Goal: Information Seeking & Learning: Find contact information

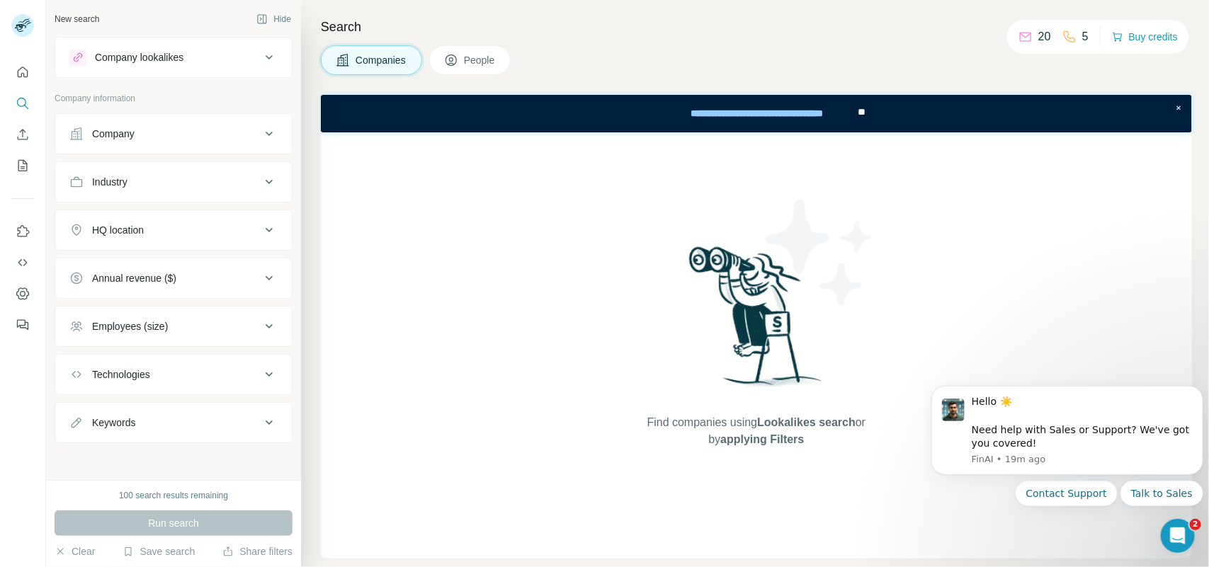
click at [487, 62] on span "People" at bounding box center [480, 60] width 33 height 14
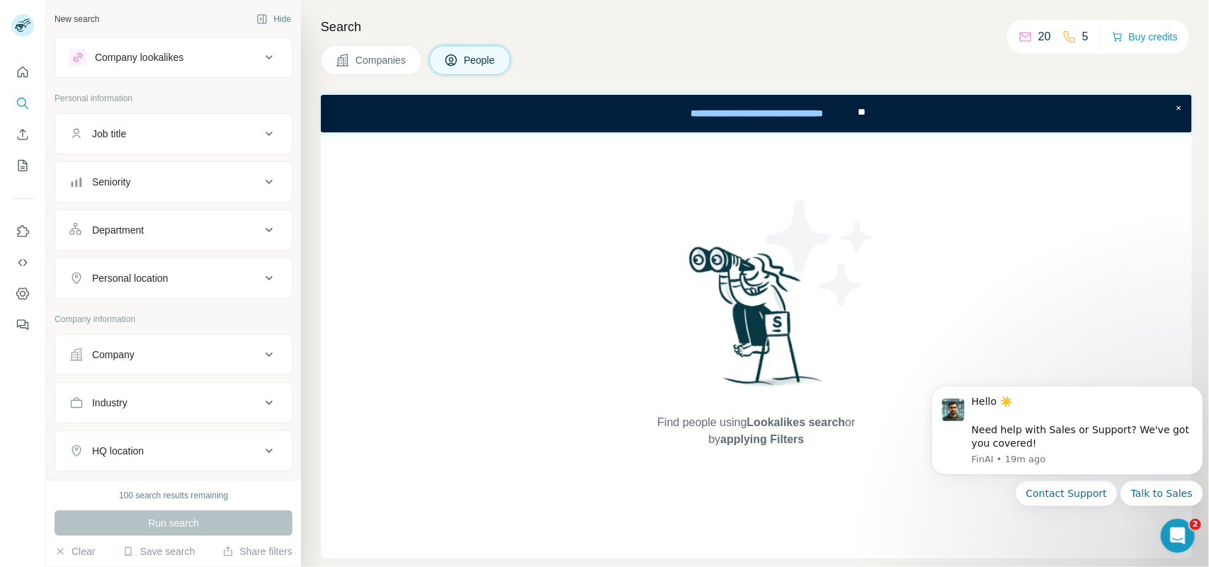
click at [166, 346] on button "Company" at bounding box center [173, 355] width 237 height 34
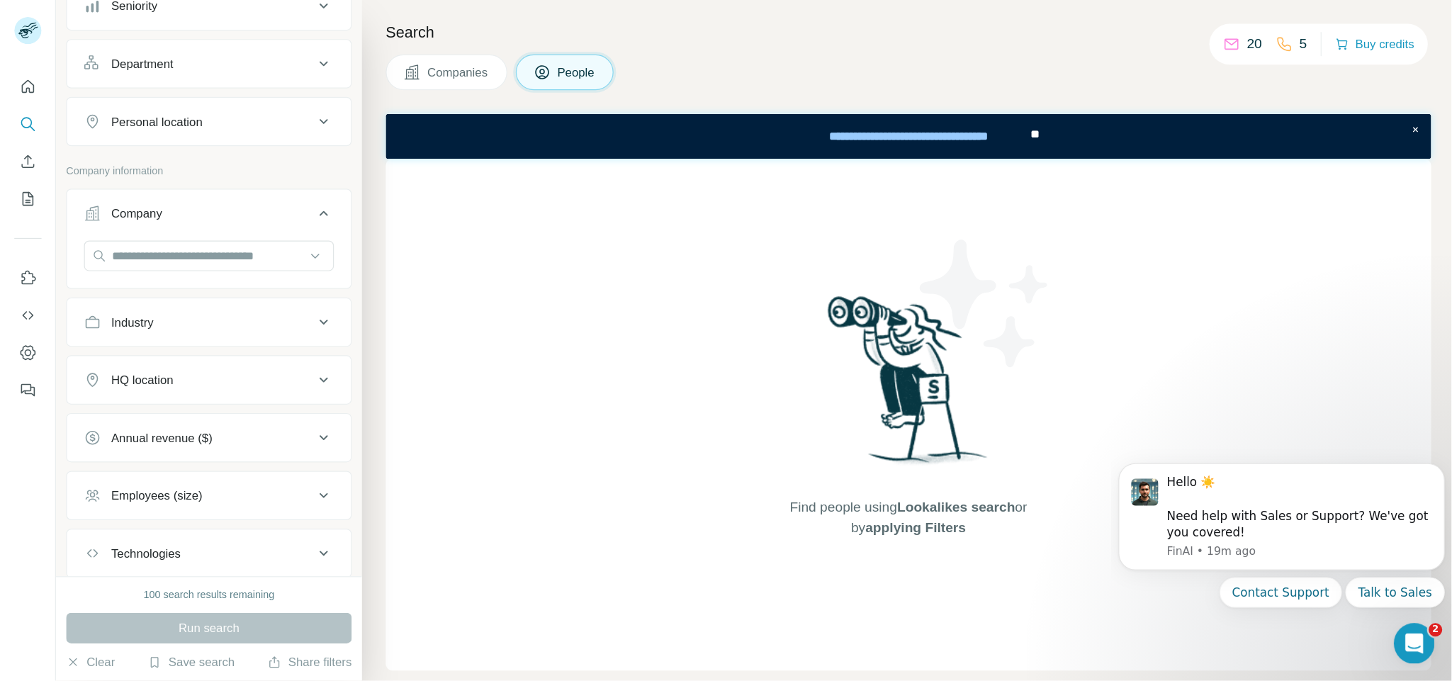
scroll to position [177, 0]
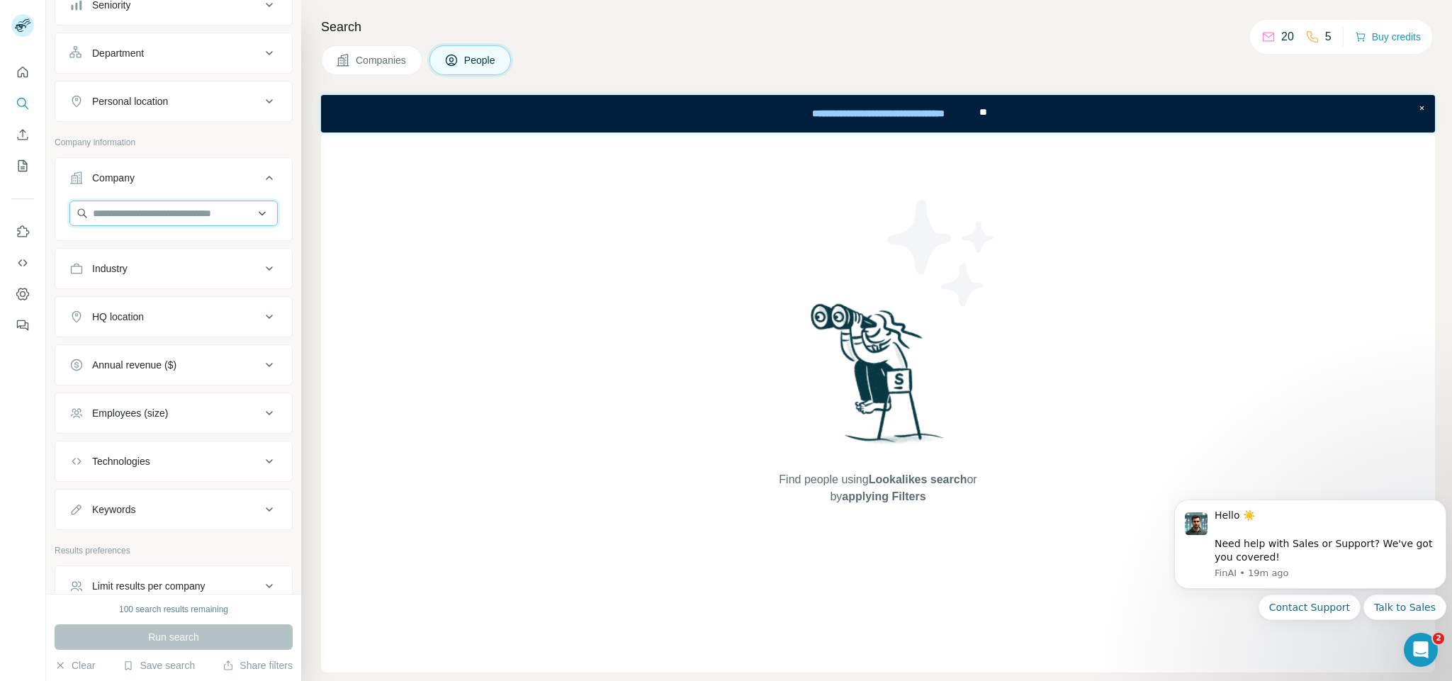
click at [153, 221] on input "text" at bounding box center [173, 214] width 208 height 26
paste input "**********"
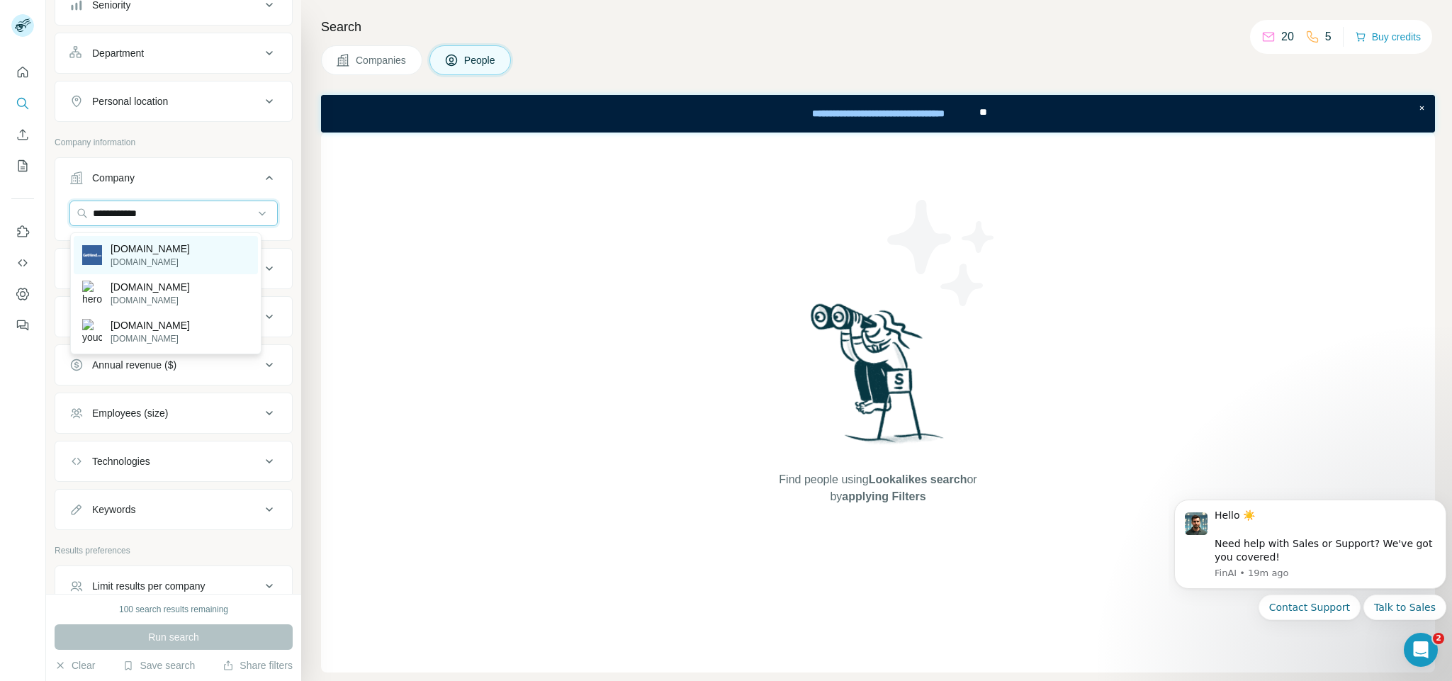
type input "**********"
click at [151, 259] on p "[DOMAIN_NAME]" at bounding box center [150, 262] width 79 height 13
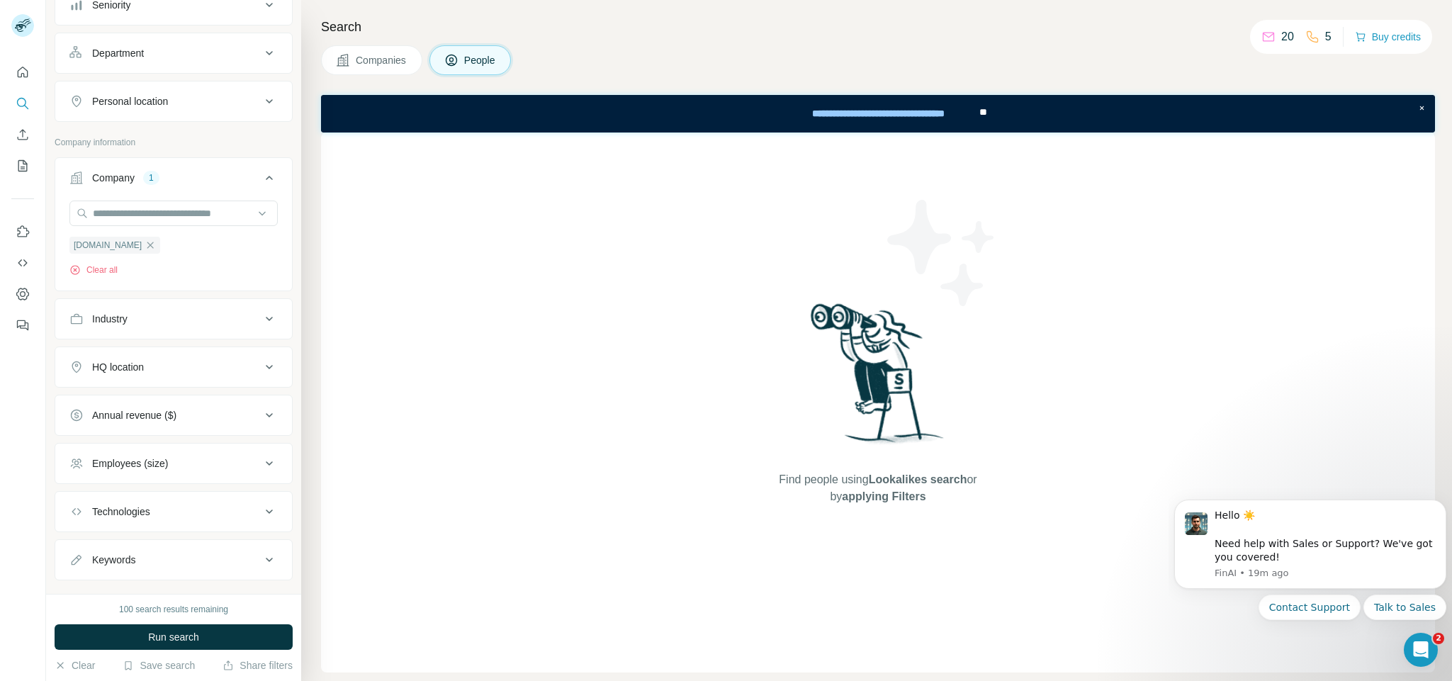
click at [140, 453] on button "Run search" at bounding box center [174, 637] width 238 height 26
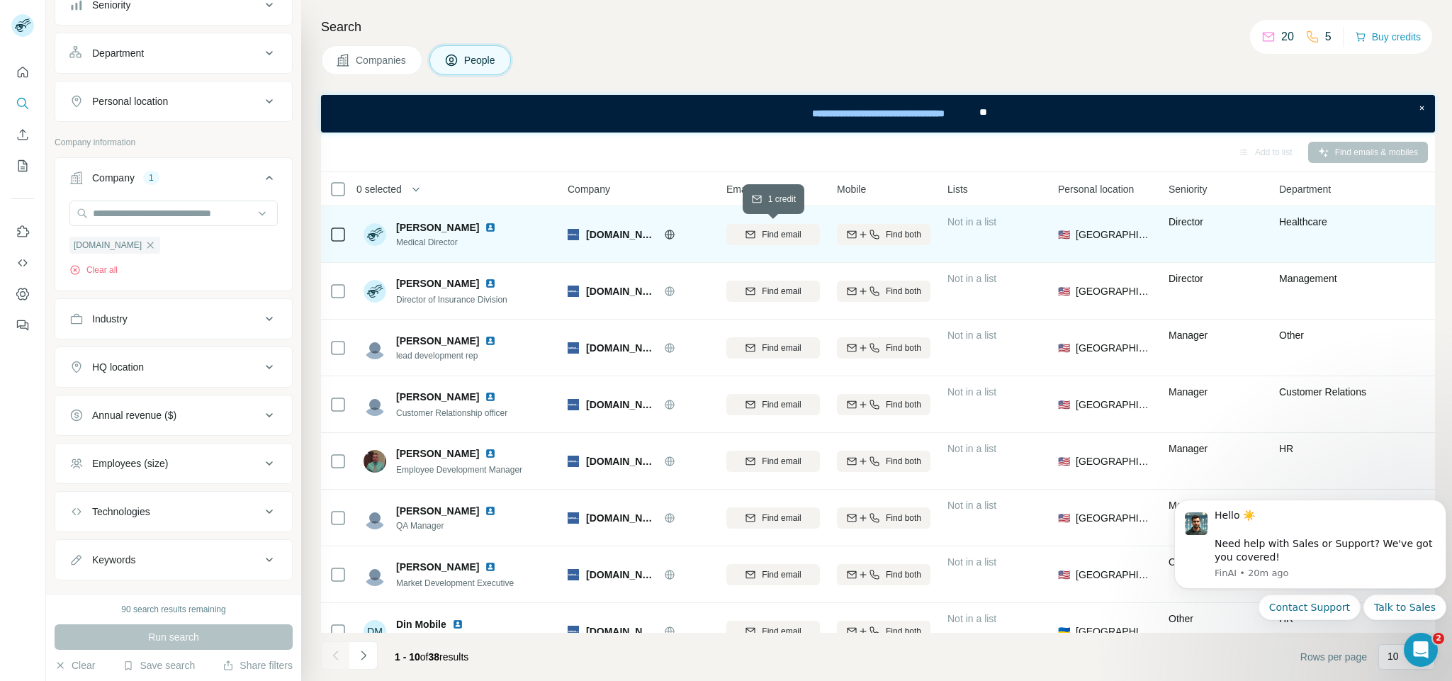
click at [761, 235] on div "Find email" at bounding box center [773, 234] width 94 height 13
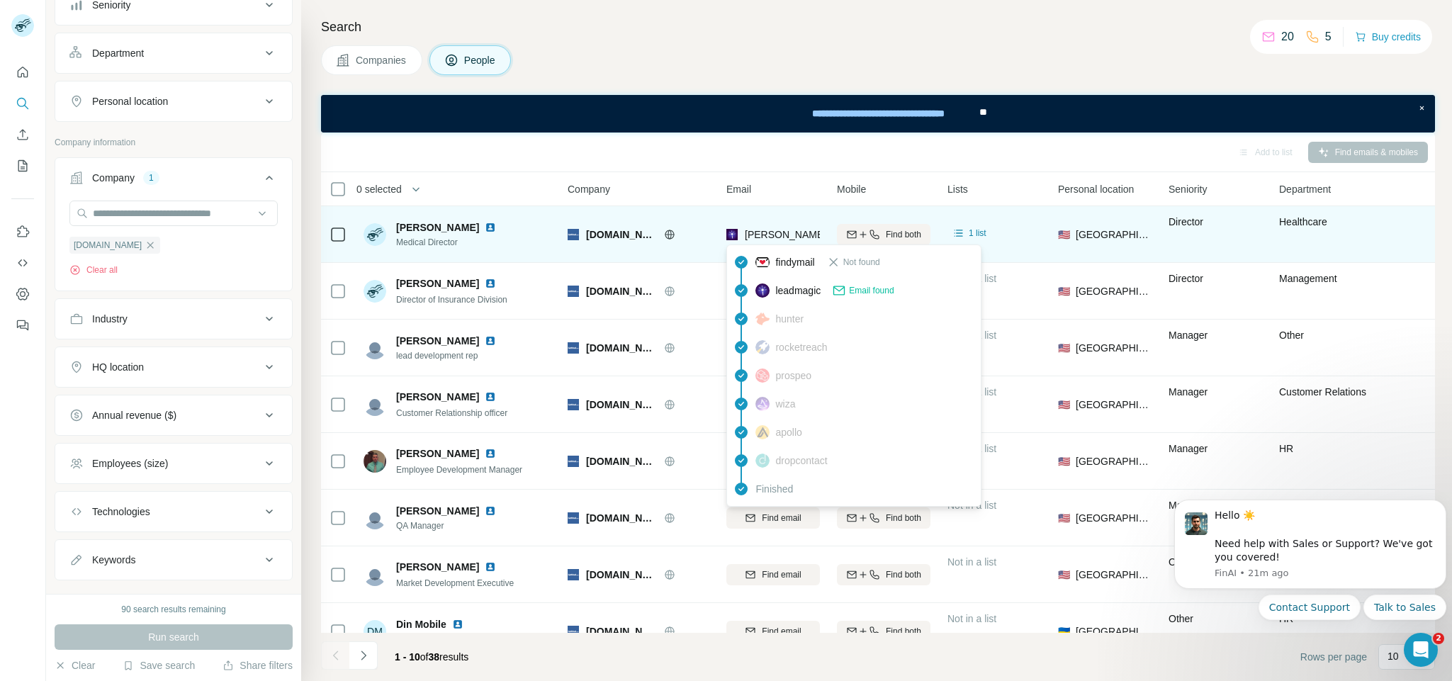
click at [793, 229] on span "[PERSON_NAME][EMAIL_ADDRESS][DOMAIN_NAME]" at bounding box center [869, 234] width 249 height 11
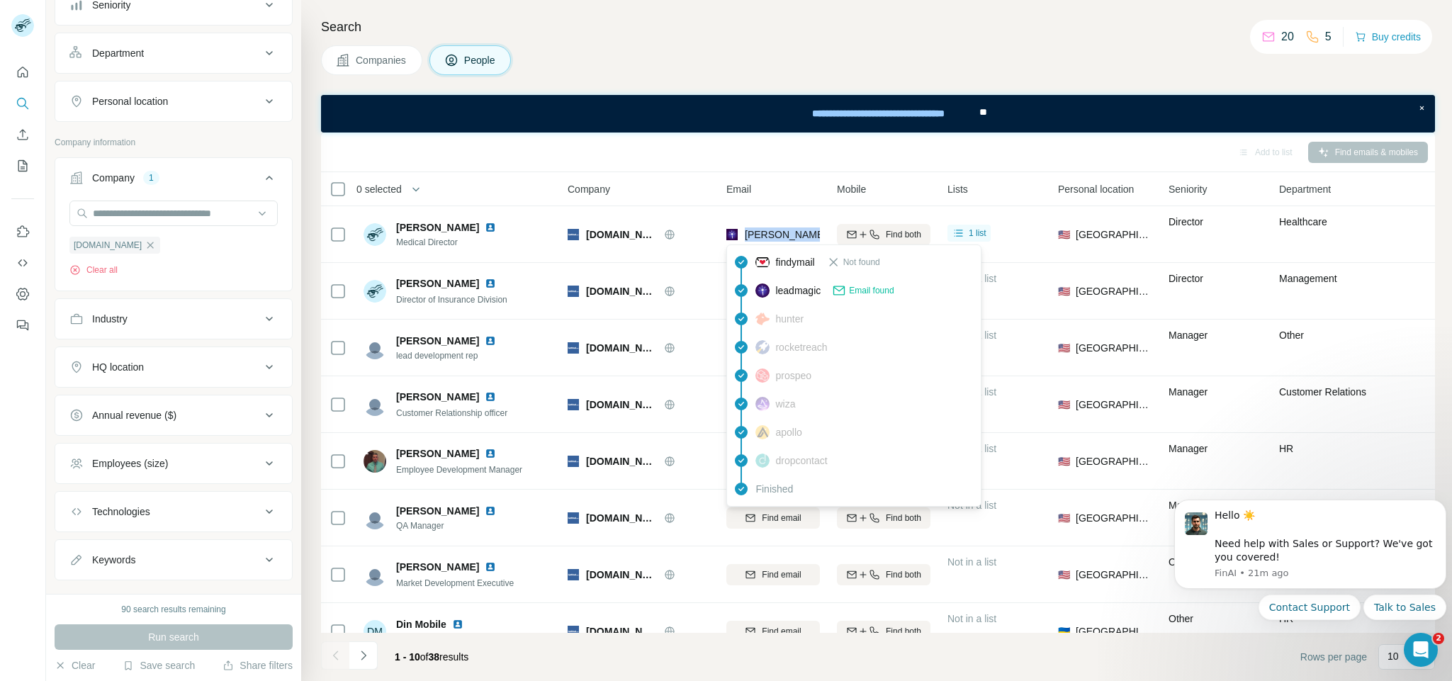
copy tr "[PERSON_NAME][EMAIL_ADDRESS][DOMAIN_NAME]"
